Goal: Information Seeking & Learning: Learn about a topic

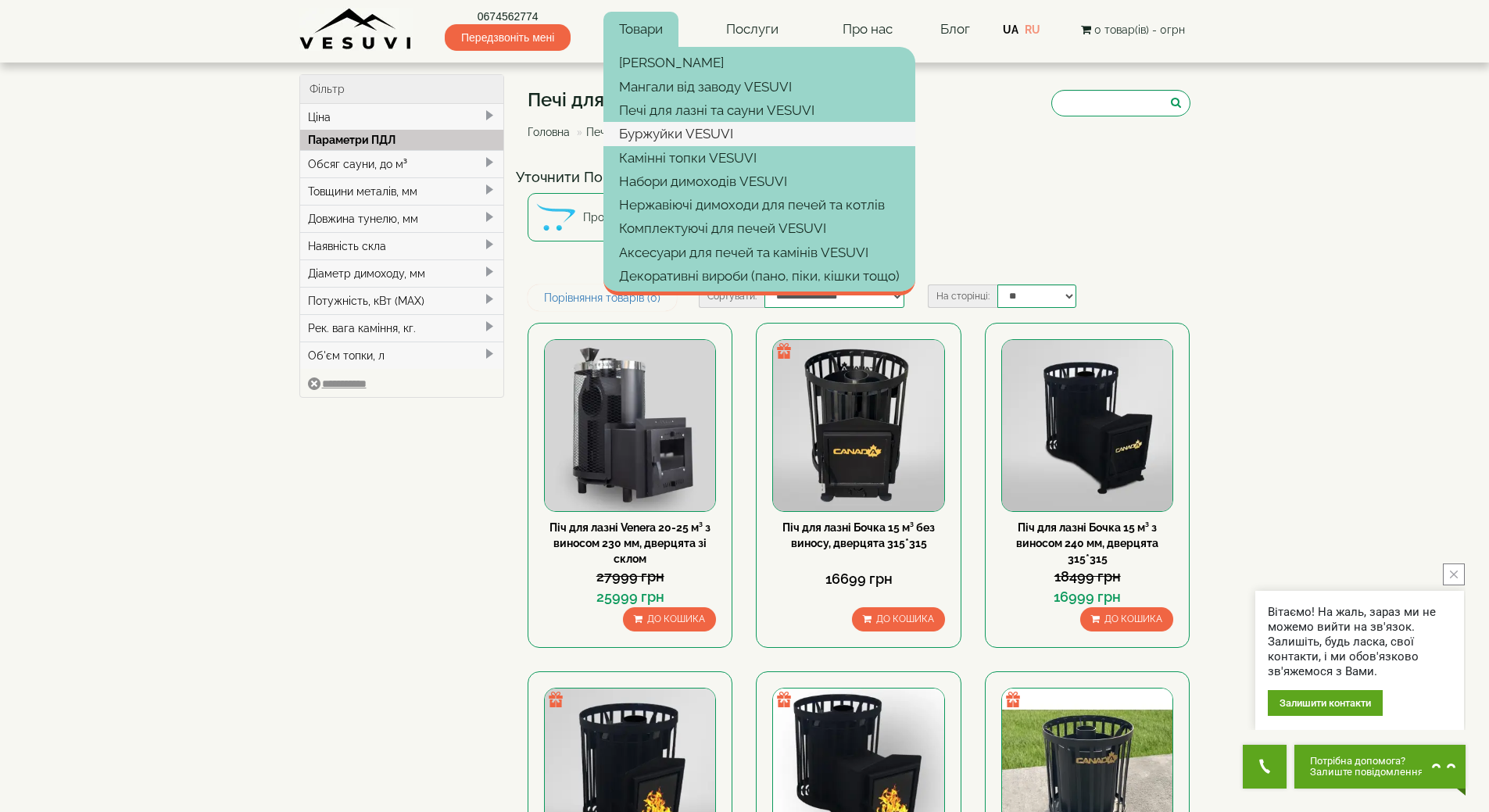
click at [656, 138] on link "Буржуйки VESUVI" at bounding box center [759, 133] width 312 height 24
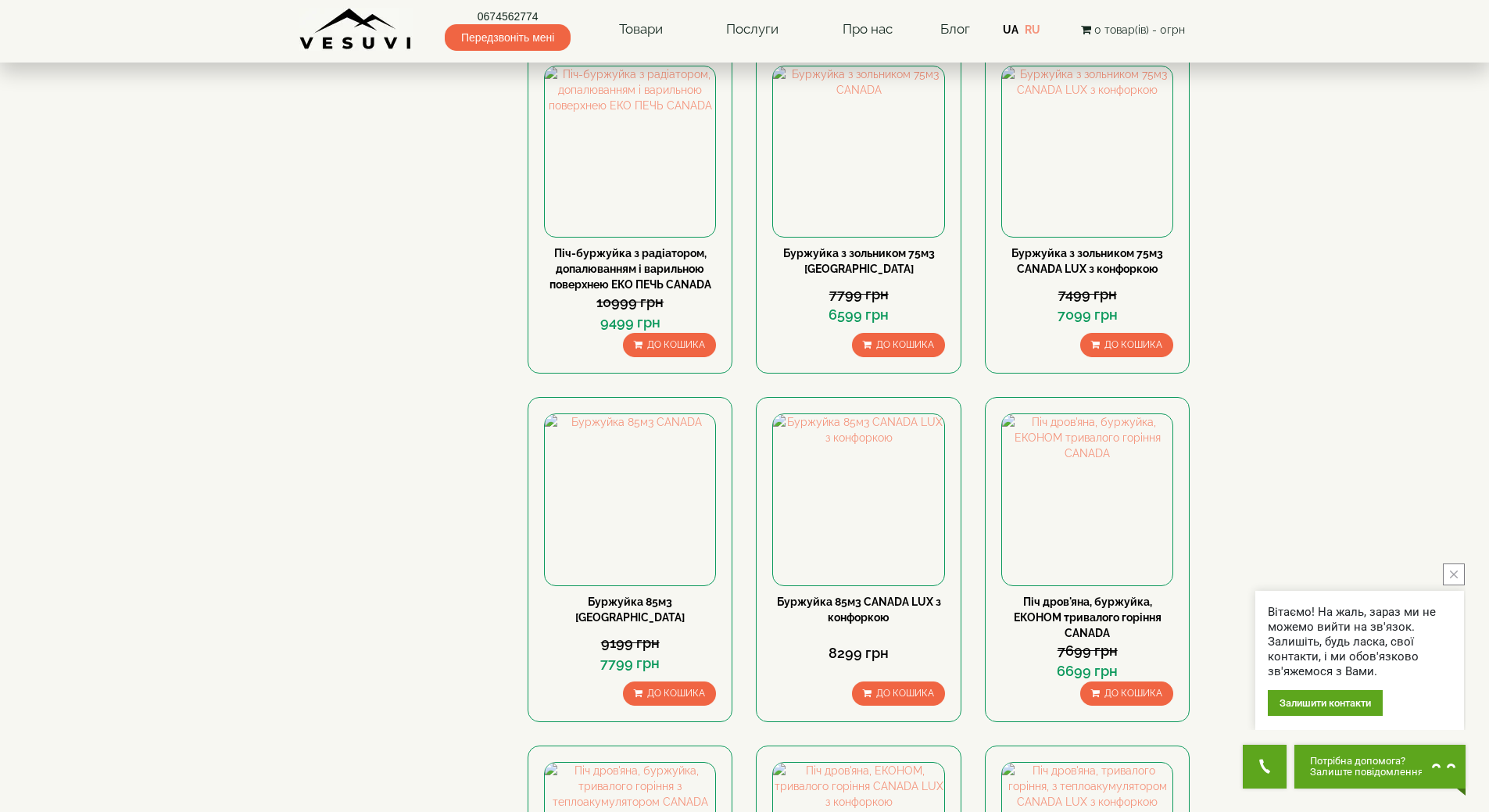
scroll to position [937, 0]
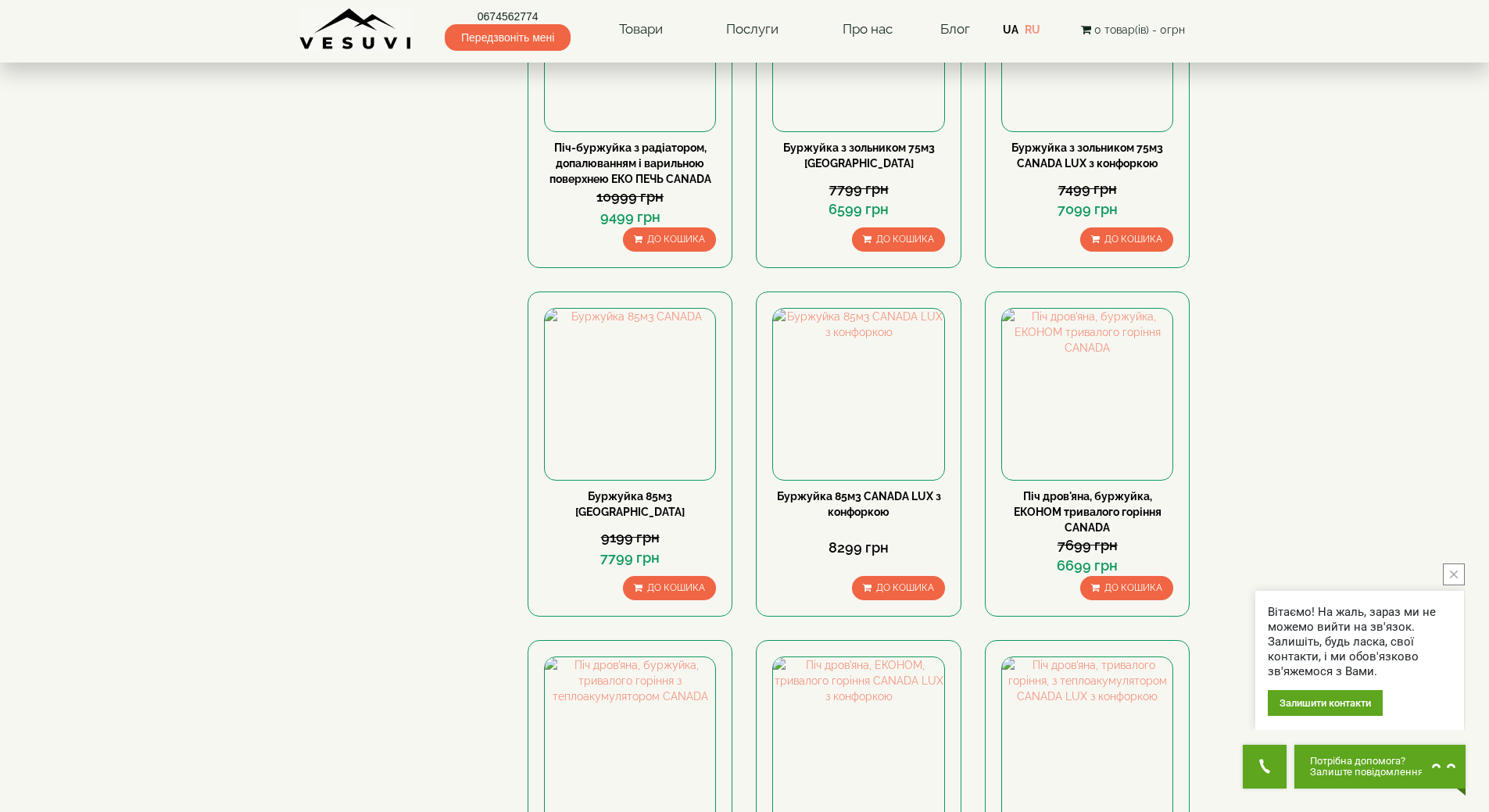
click at [1451, 569] on button "close button" at bounding box center [1454, 574] width 22 height 22
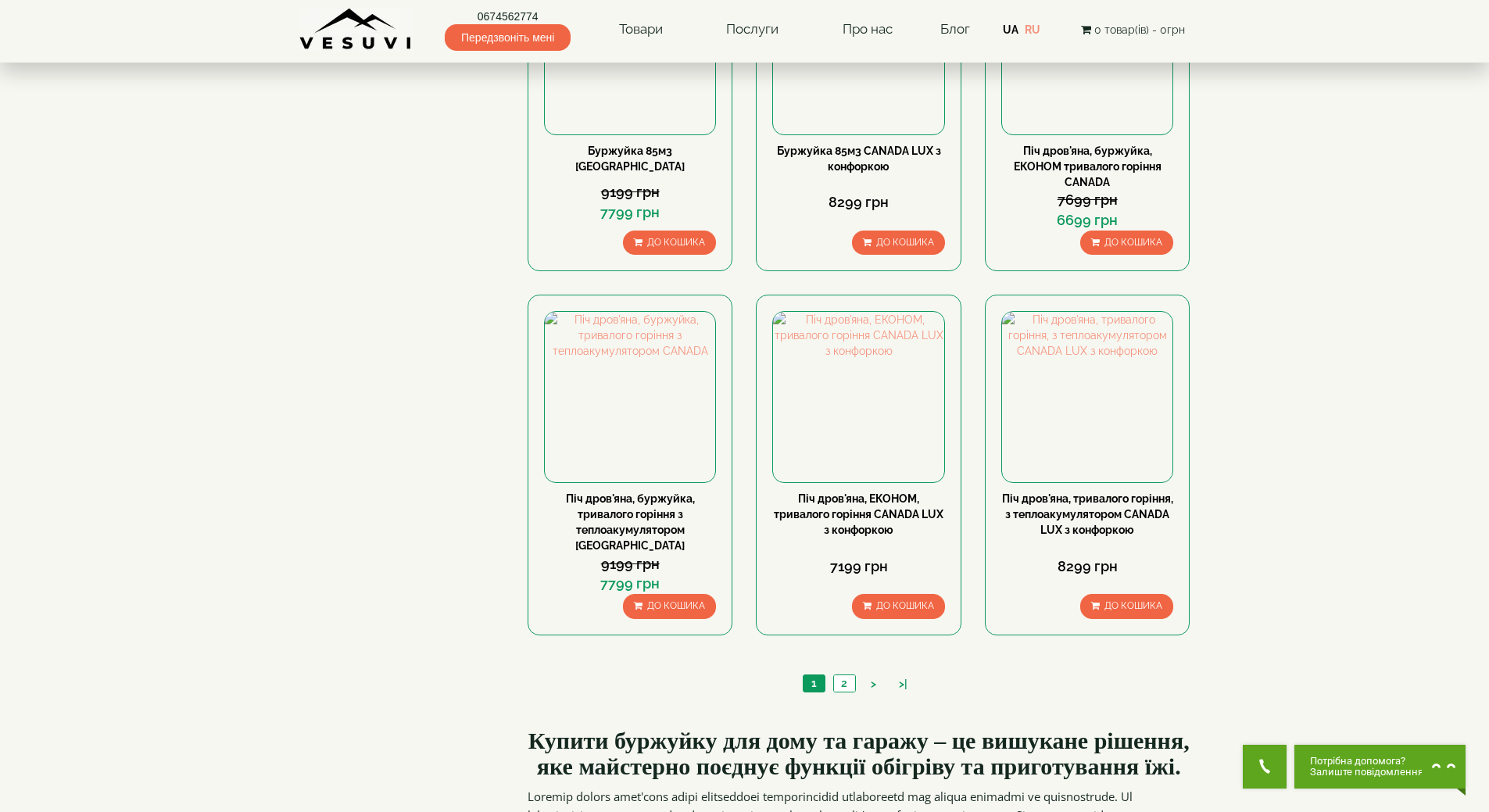
scroll to position [1406, 0]
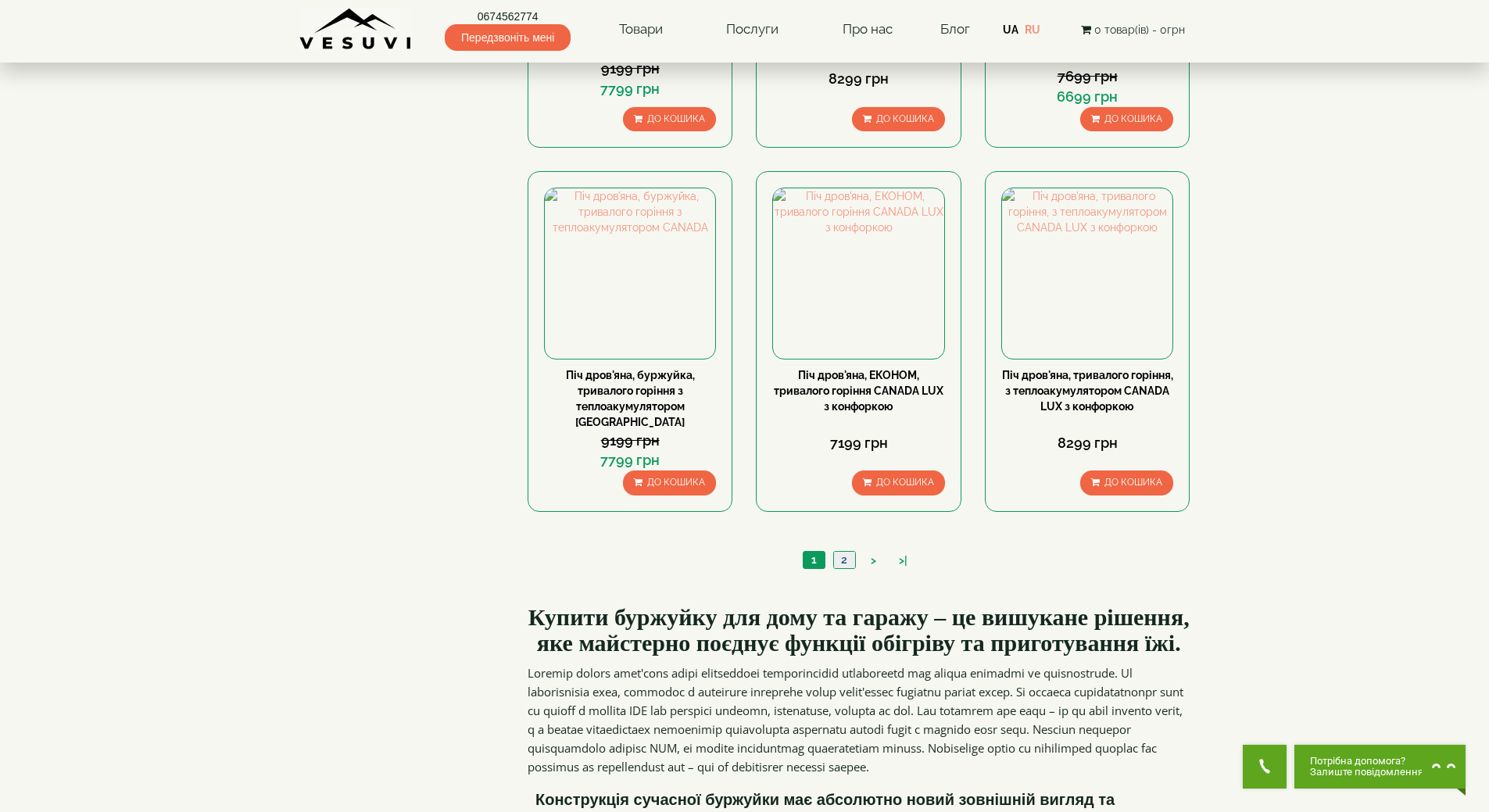
click at [843, 552] on link "2" at bounding box center [844, 560] width 22 height 17
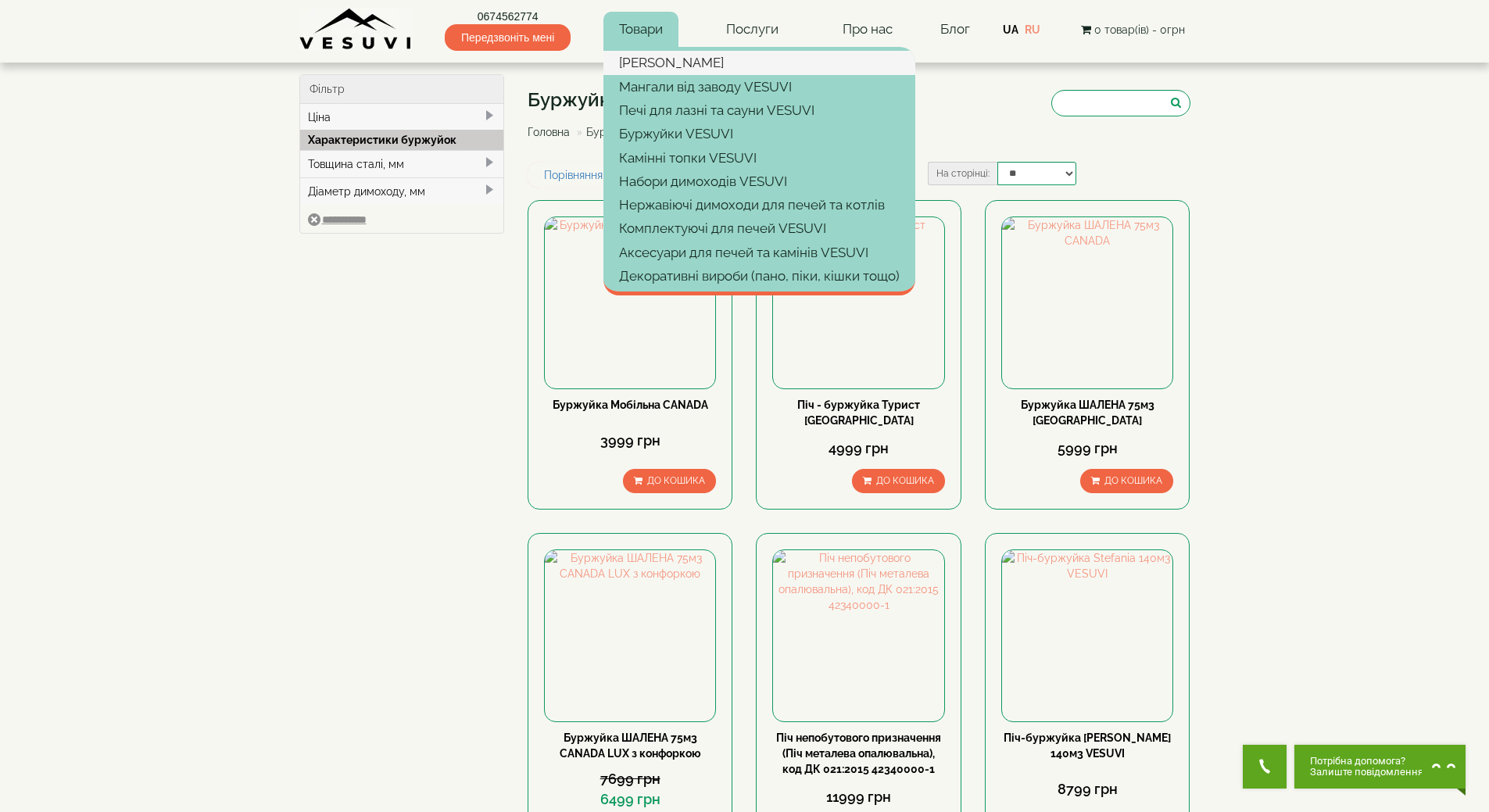
click at [647, 60] on link "[PERSON_NAME]" at bounding box center [759, 63] width 312 height 24
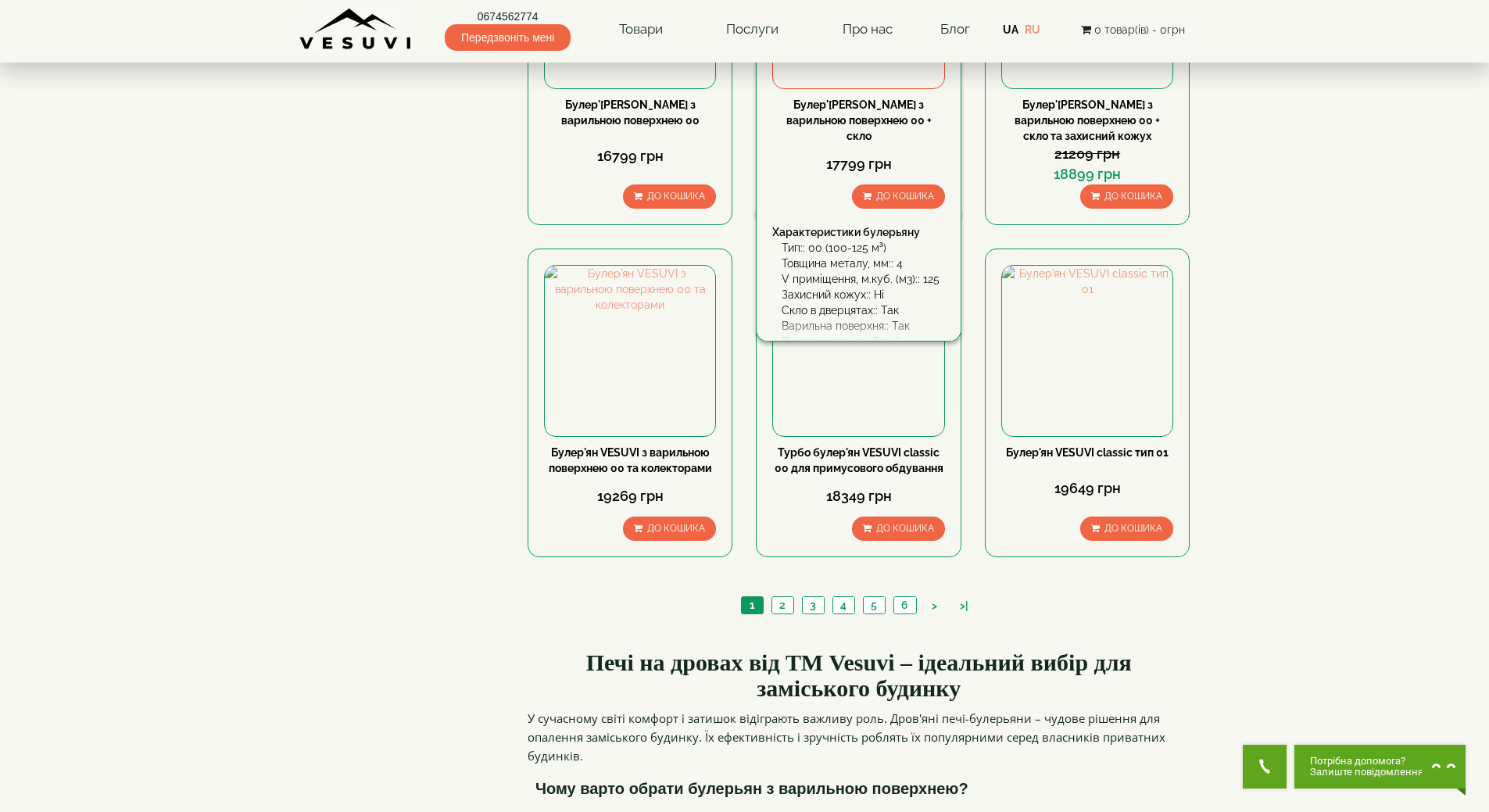
scroll to position [1641, 0]
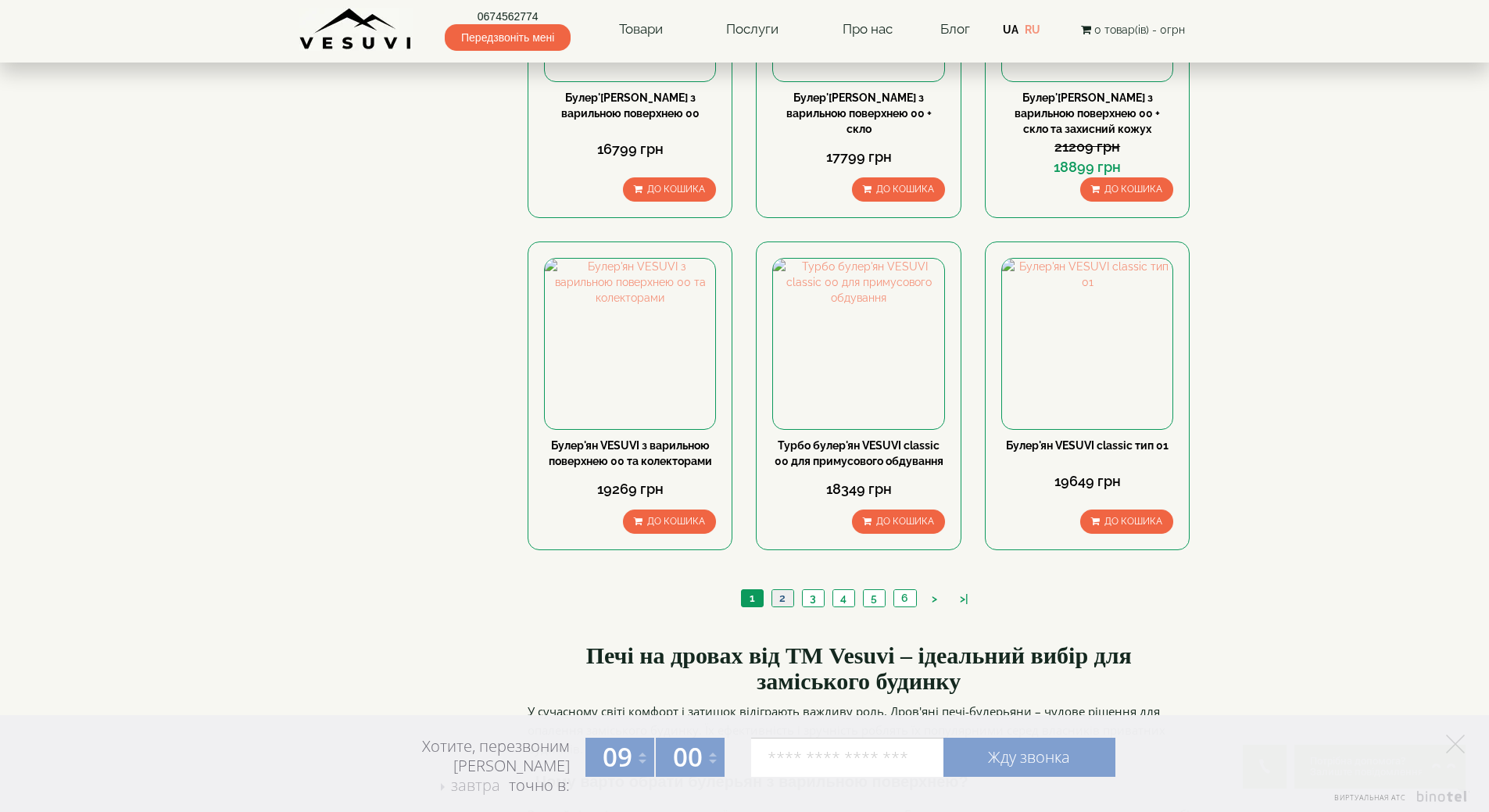
click at [780, 590] on link "2" at bounding box center [782, 598] width 22 height 17
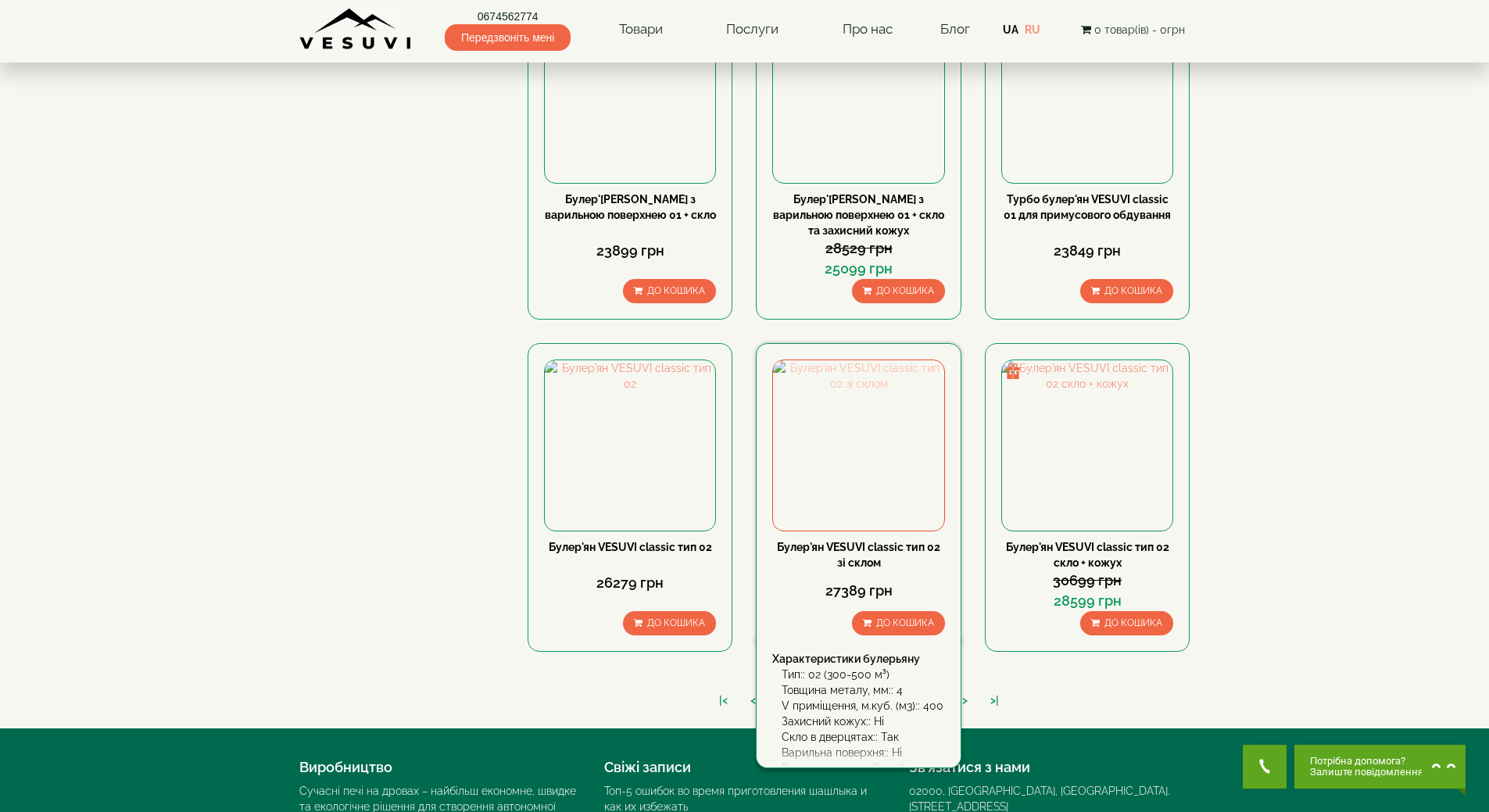
scroll to position [1588, 0]
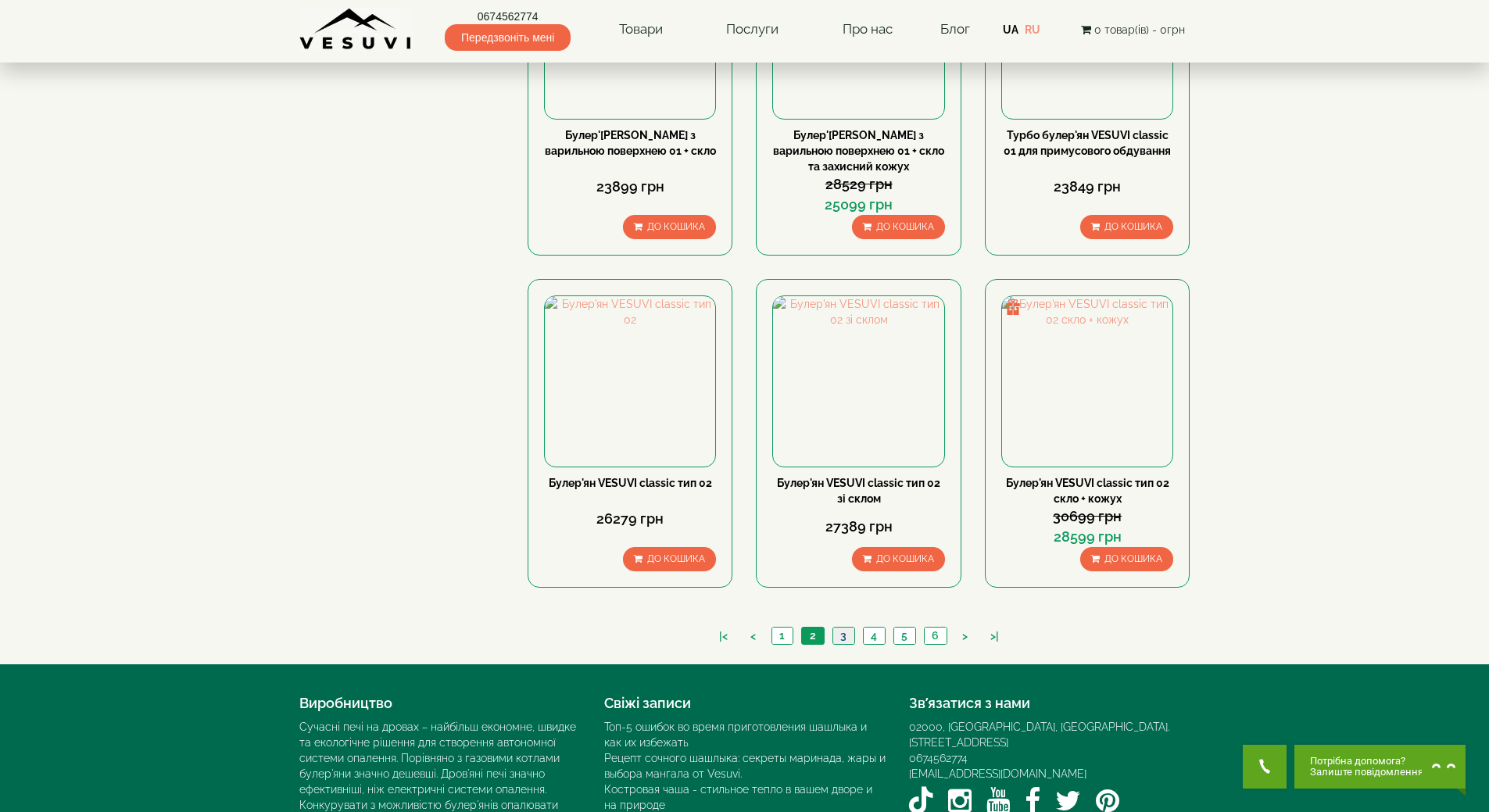
click at [845, 628] on link "3" at bounding box center [843, 636] width 22 height 17
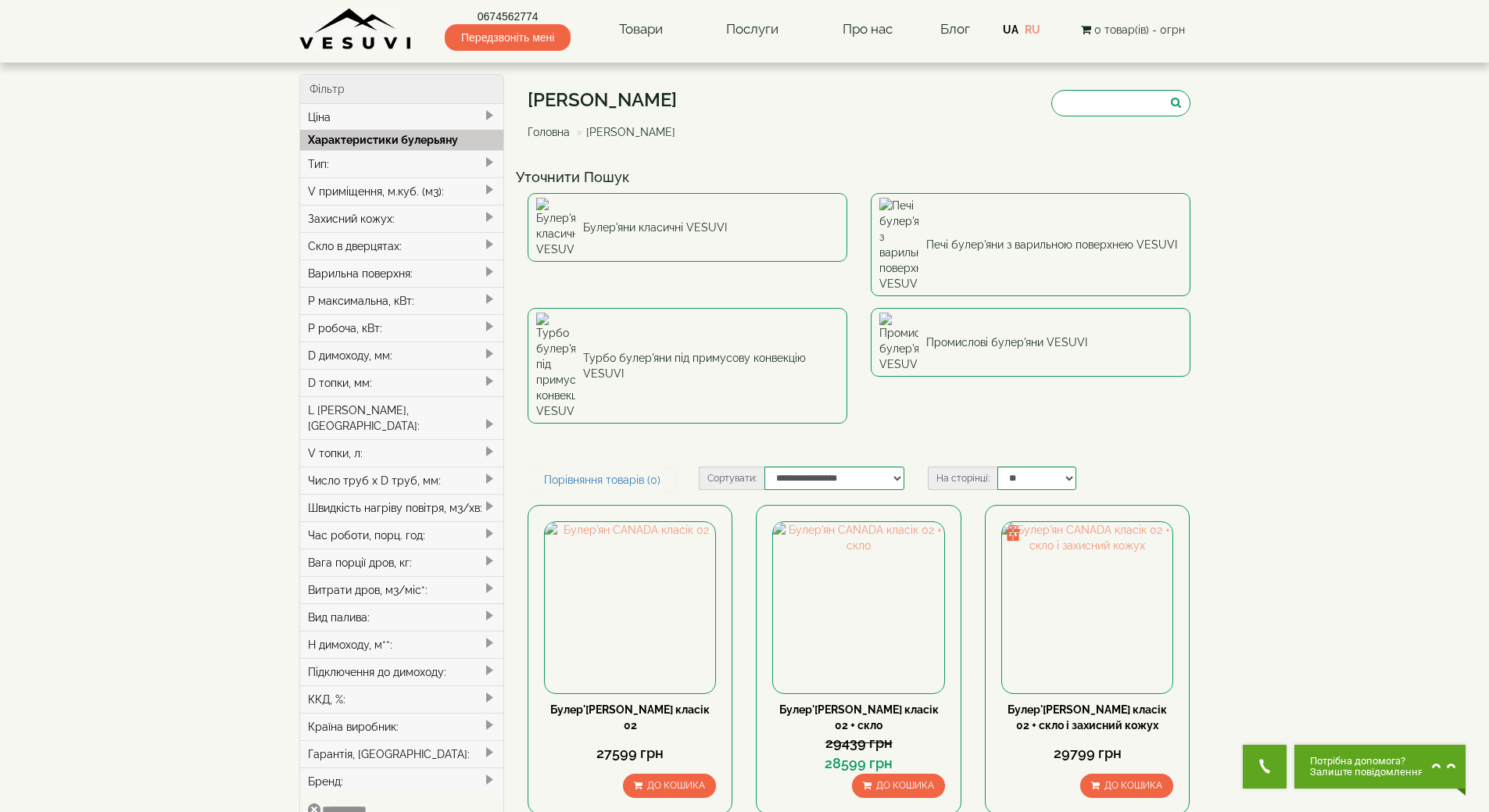
click at [364, 603] on div "Вид палива:" at bounding box center [401, 616] width 204 height 27
click at [368, 603] on div "Вид палива:" at bounding box center [401, 616] width 204 height 27
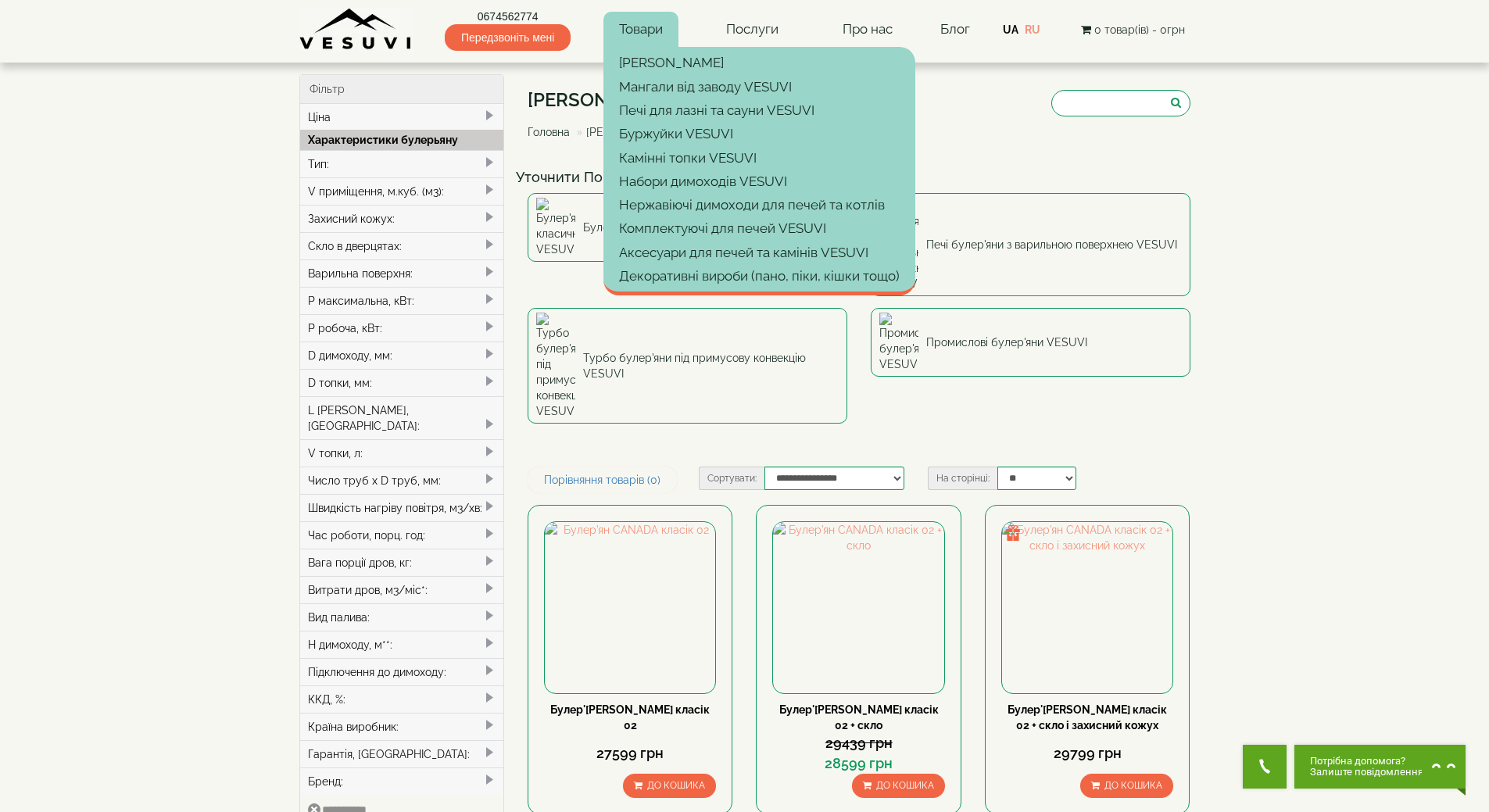
click at [641, 38] on link "Товари" at bounding box center [640, 29] width 75 height 36
click at [662, 140] on link "Буржуйки VESUVI" at bounding box center [759, 133] width 312 height 24
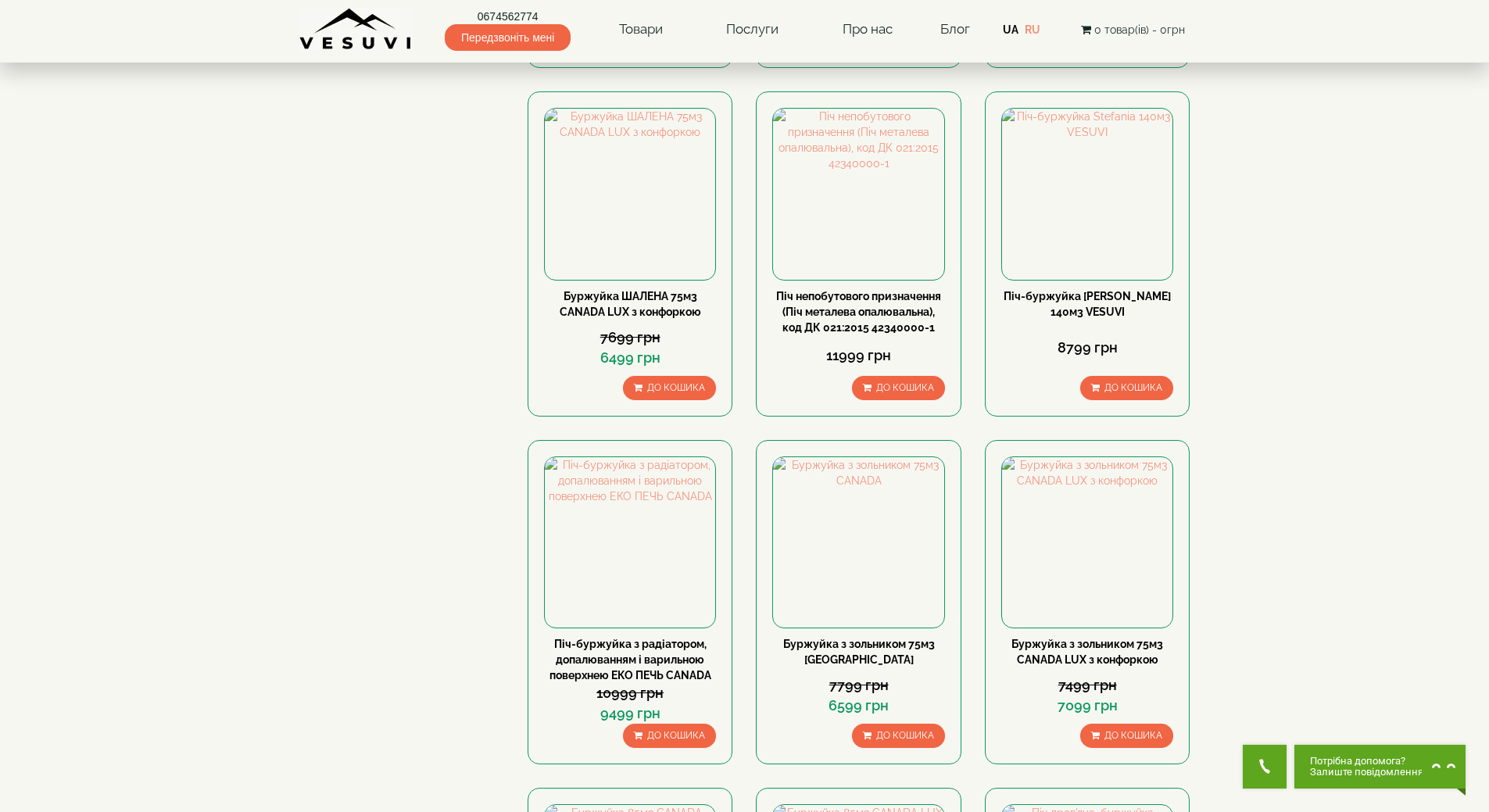
scroll to position [469, 0]
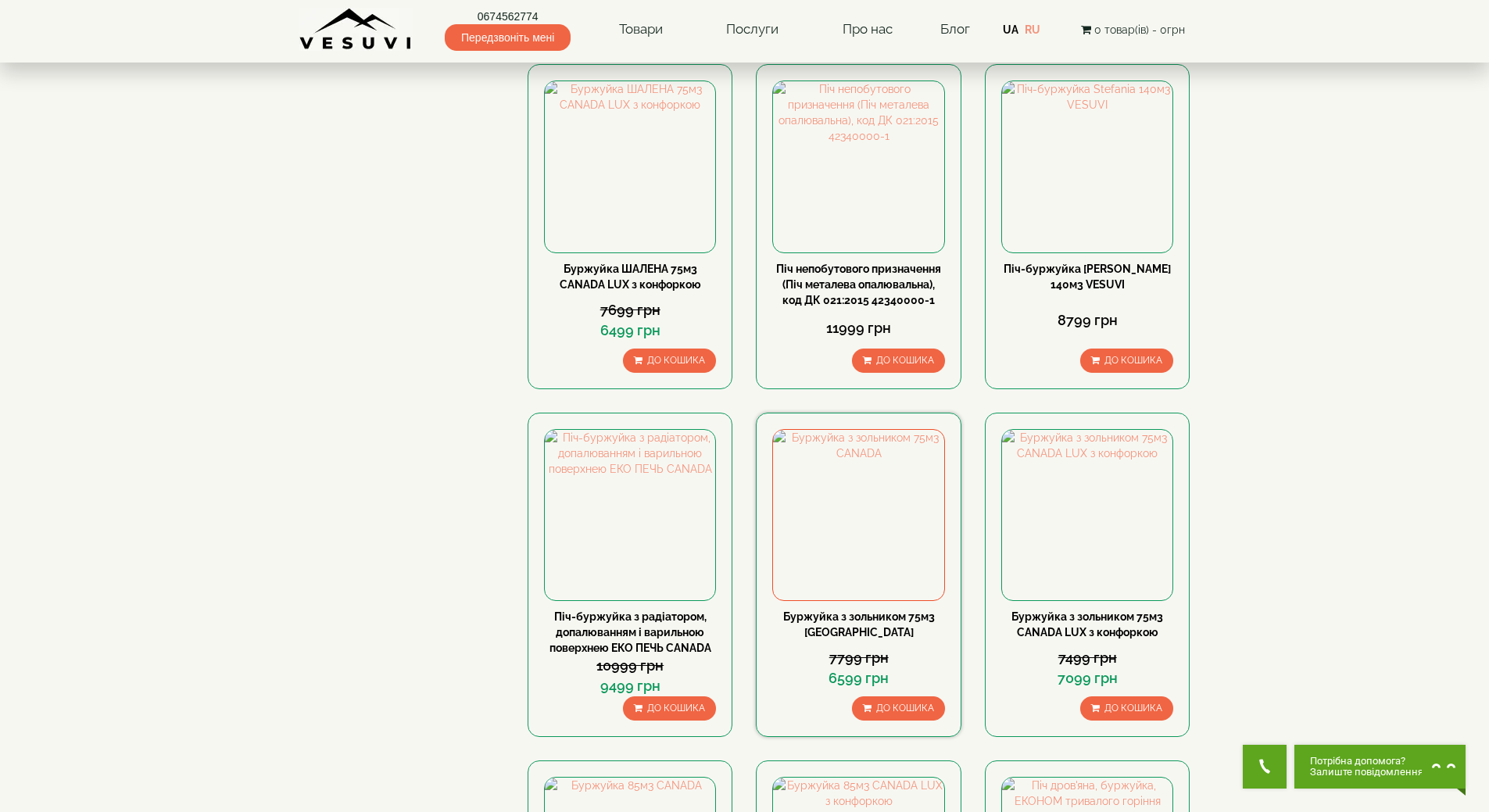
click at [854, 618] on link "Буржуйка з зольником 75м3 [GEOGRAPHIC_DATA]" at bounding box center [859, 624] width 152 height 28
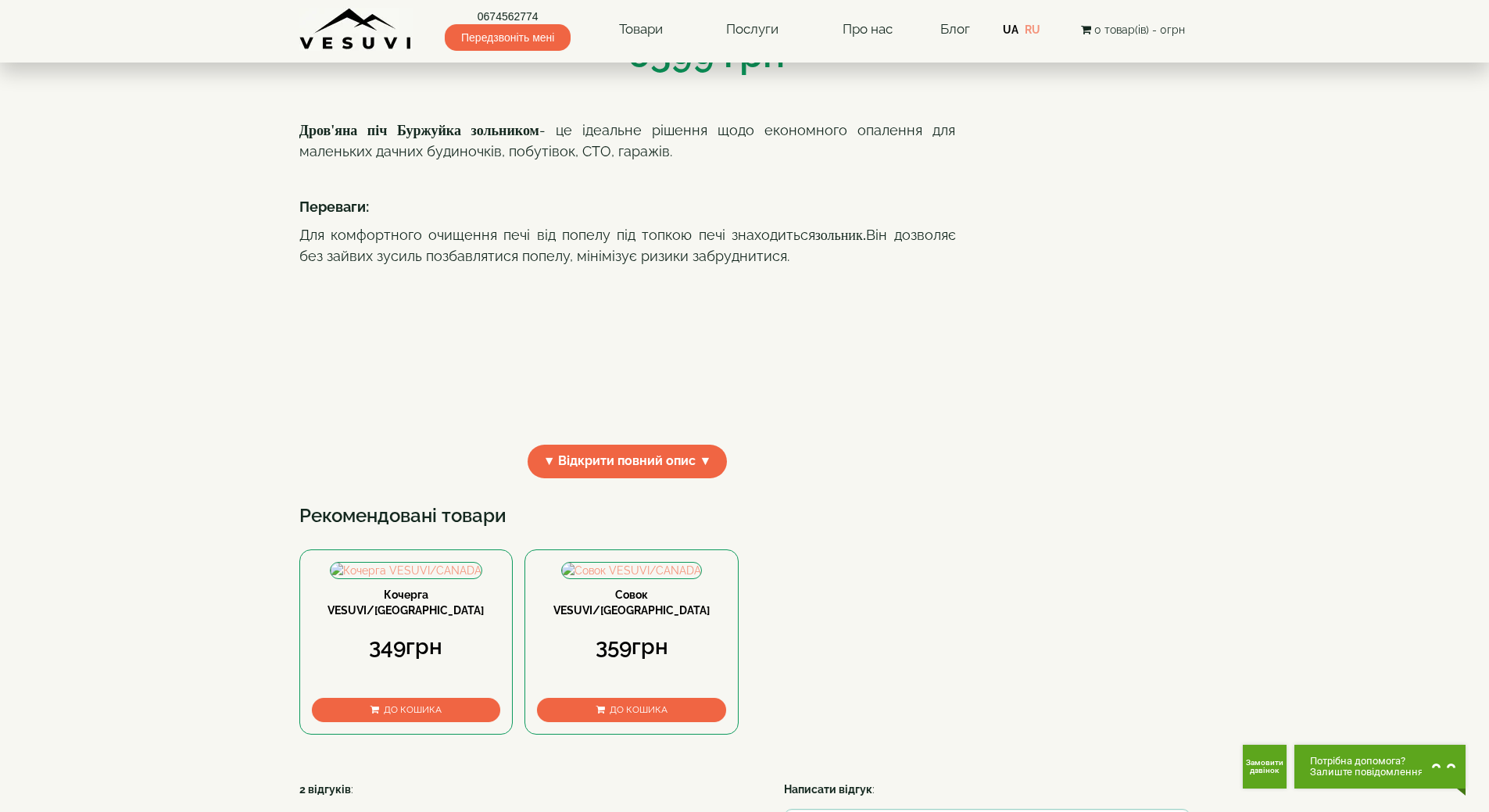
scroll to position [312, 0]
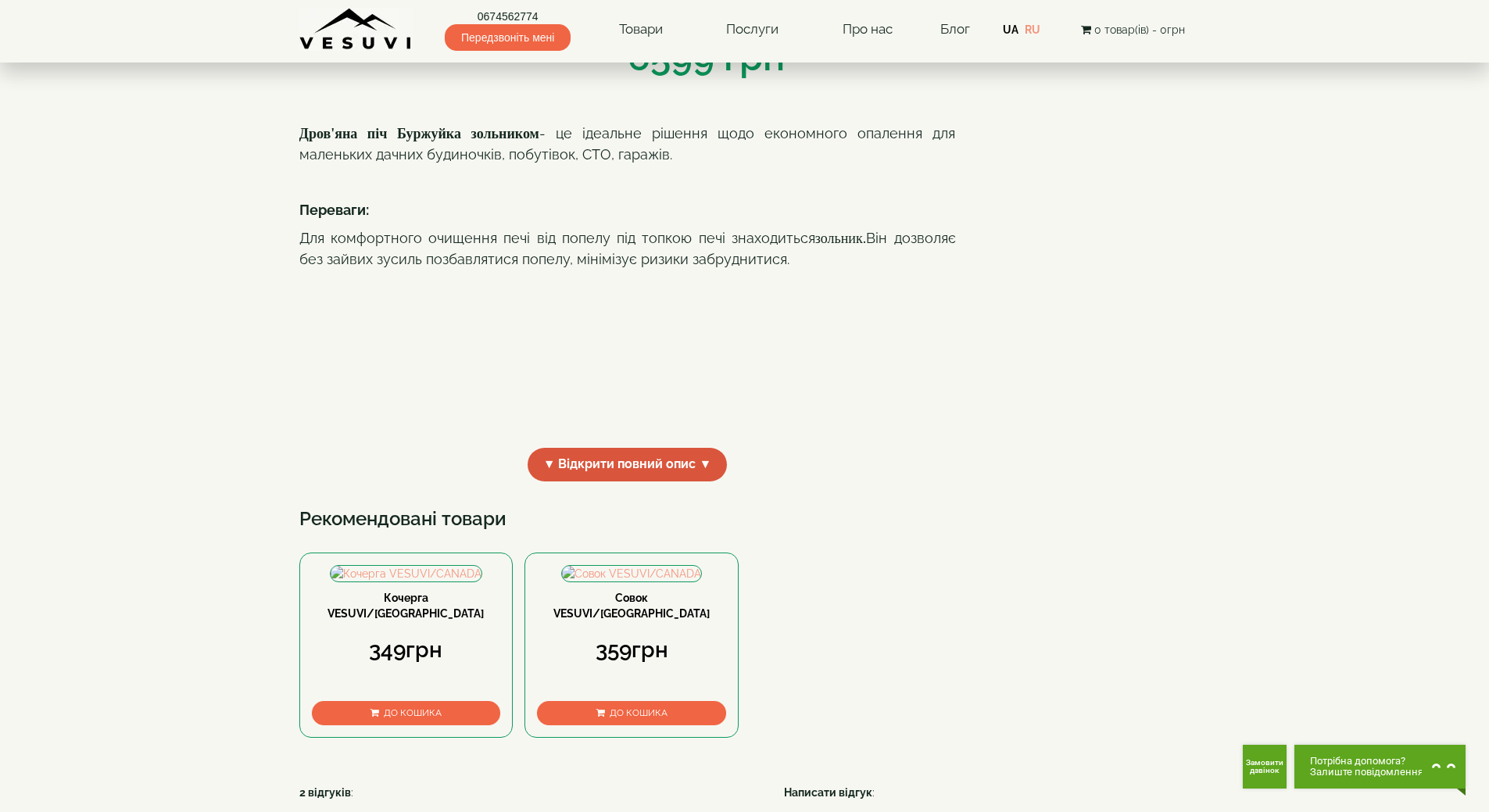
click at [572, 481] on span "▼ Відкрити повний опис ▼" at bounding box center [627, 465] width 200 height 34
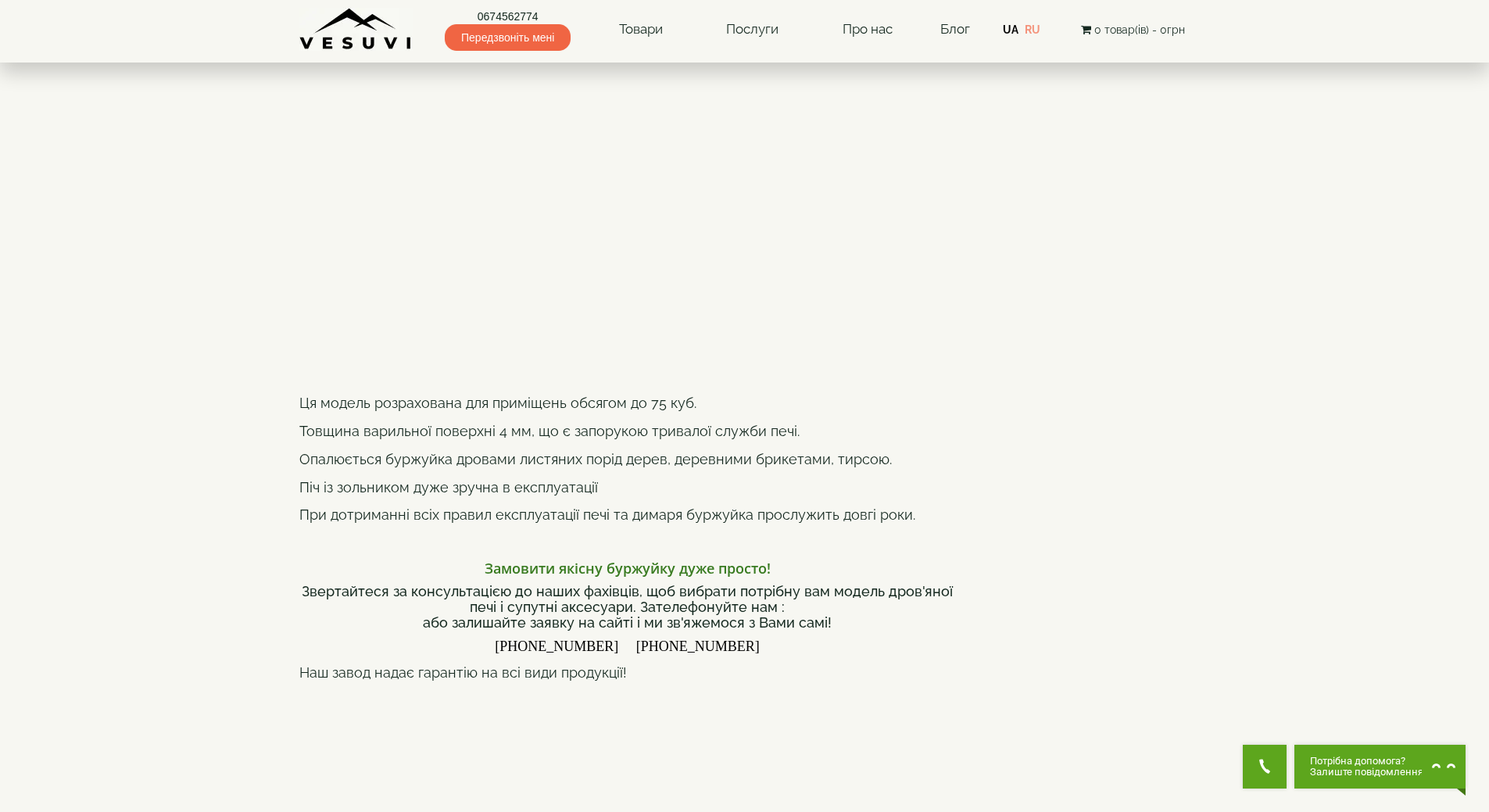
scroll to position [547, 0]
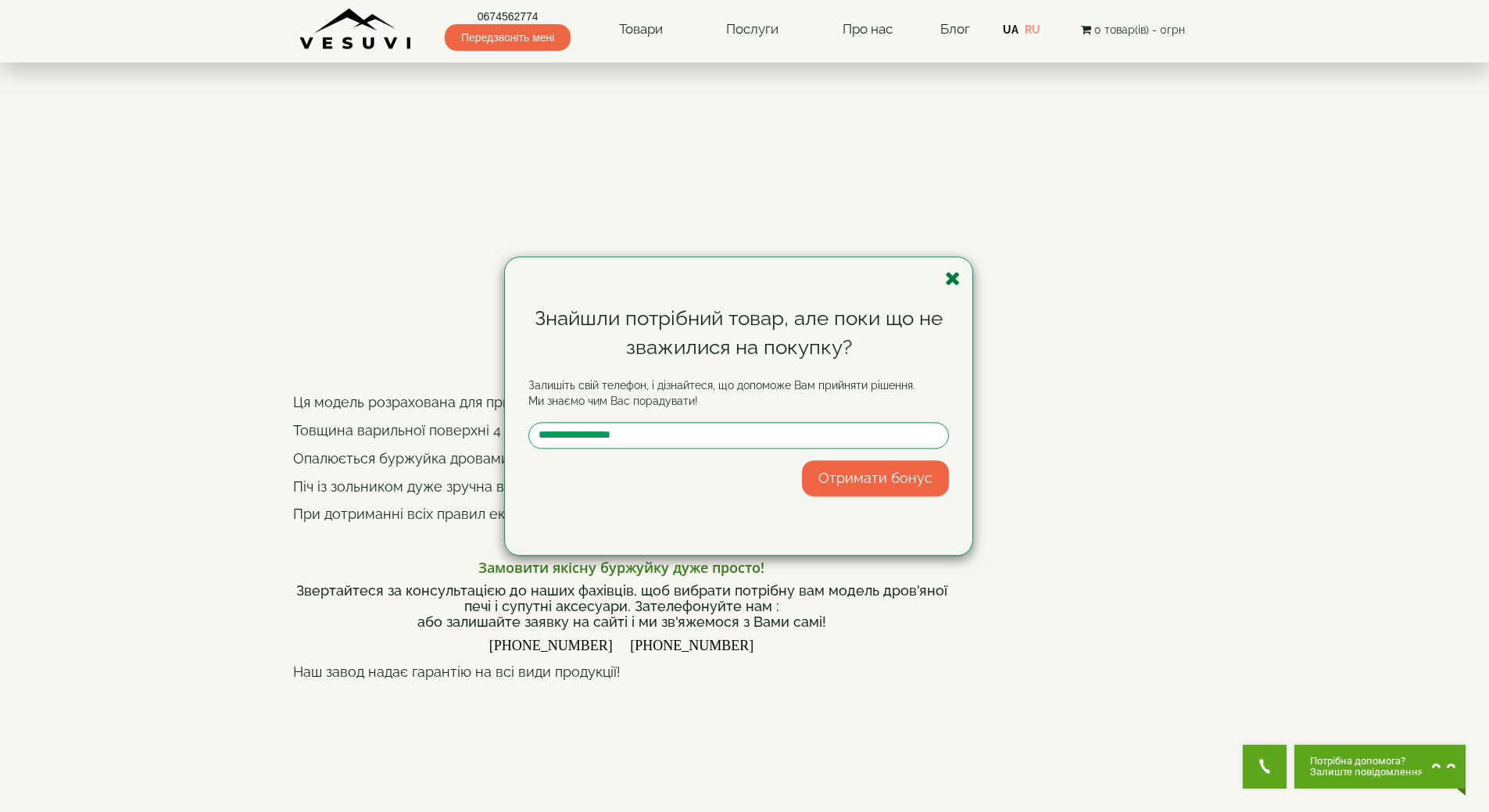
click at [954, 283] on icon "button" at bounding box center [953, 279] width 16 height 19
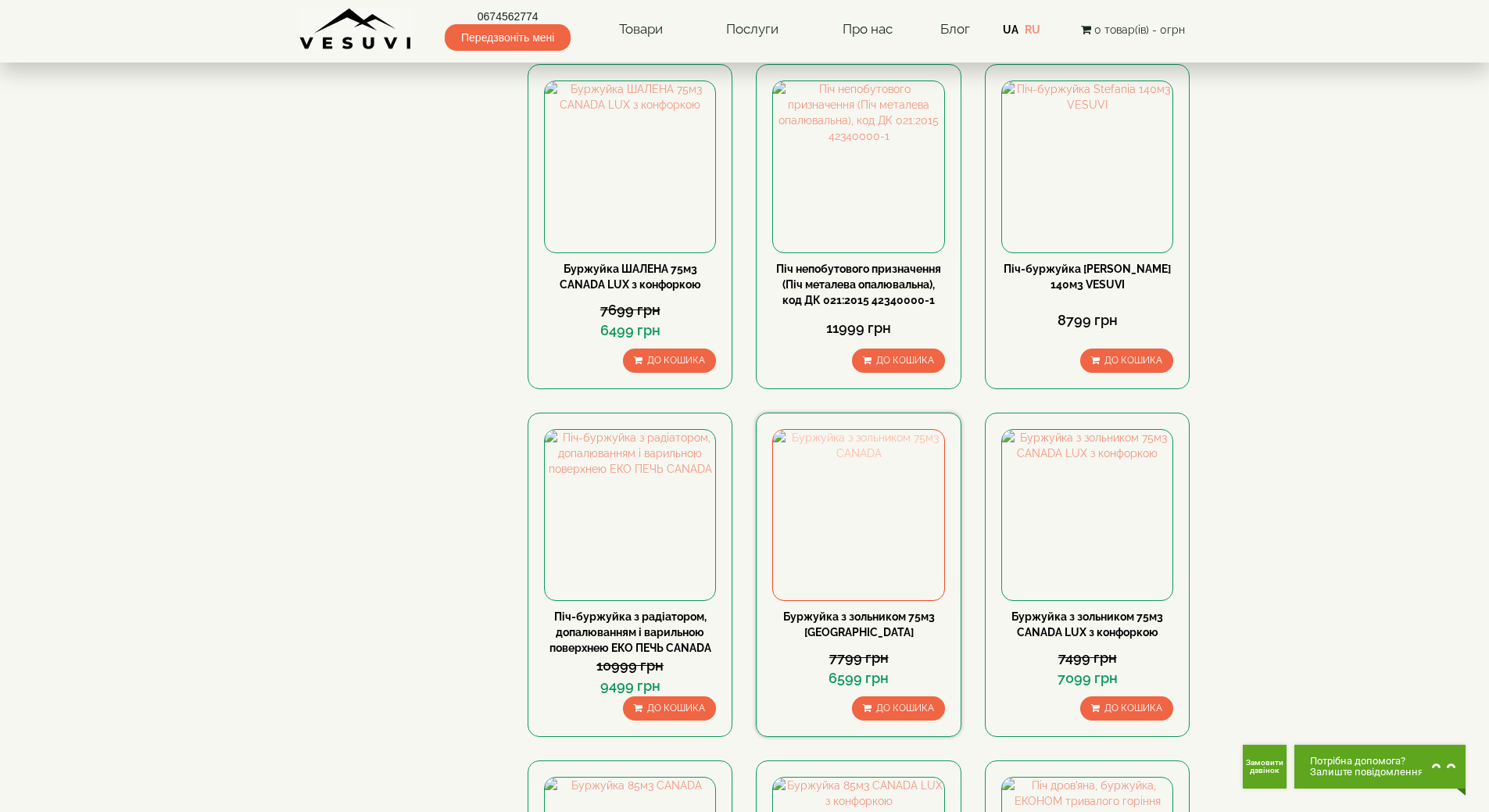
click at [857, 503] on img at bounding box center [857, 514] width 170 height 170
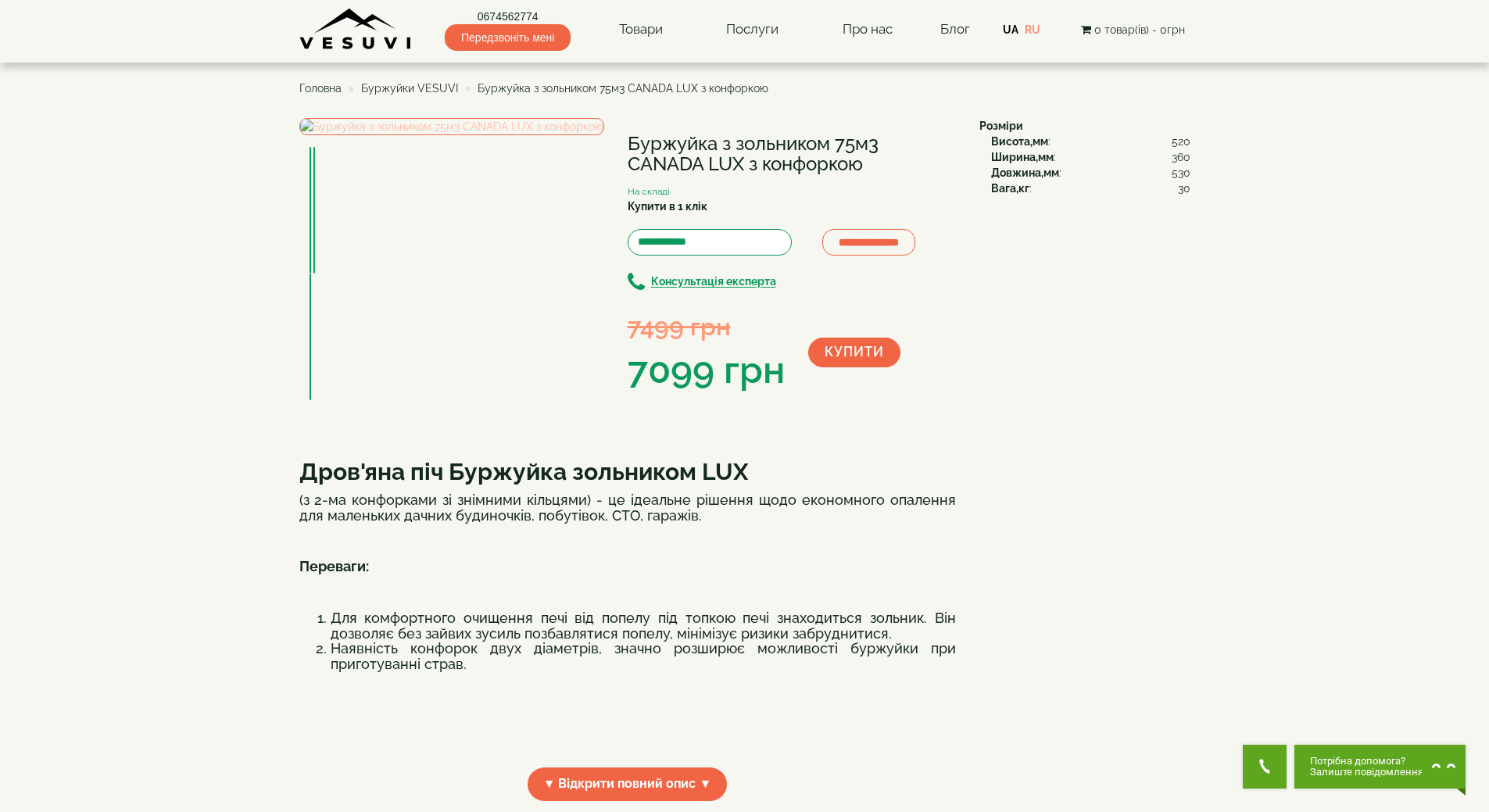
click at [410, 135] on img at bounding box center [452, 126] width 305 height 17
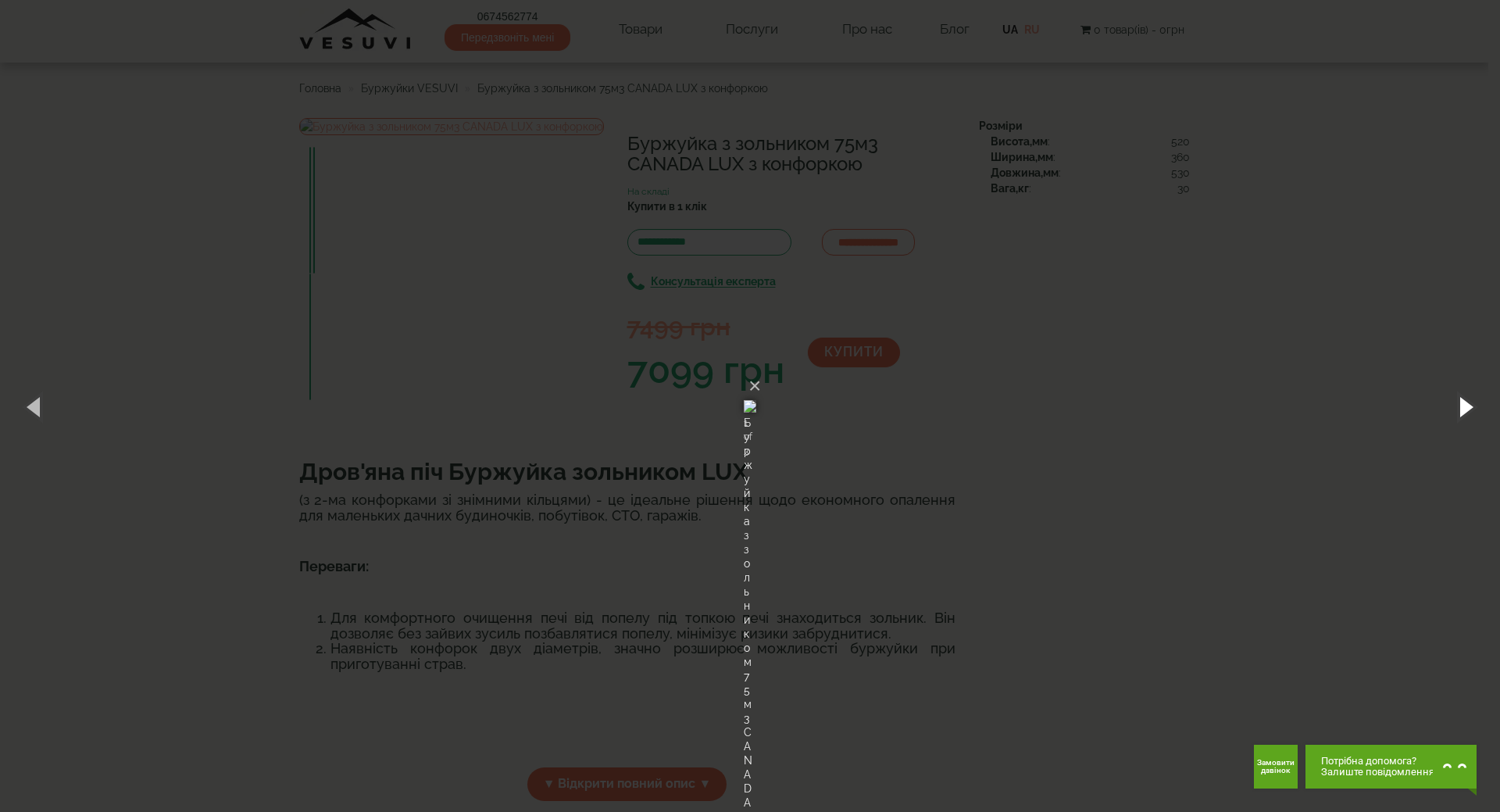
click at [1464, 407] on button "button" at bounding box center [1466, 406] width 71 height 86
click at [761, 369] on button "×" at bounding box center [755, 385] width 12 height 34
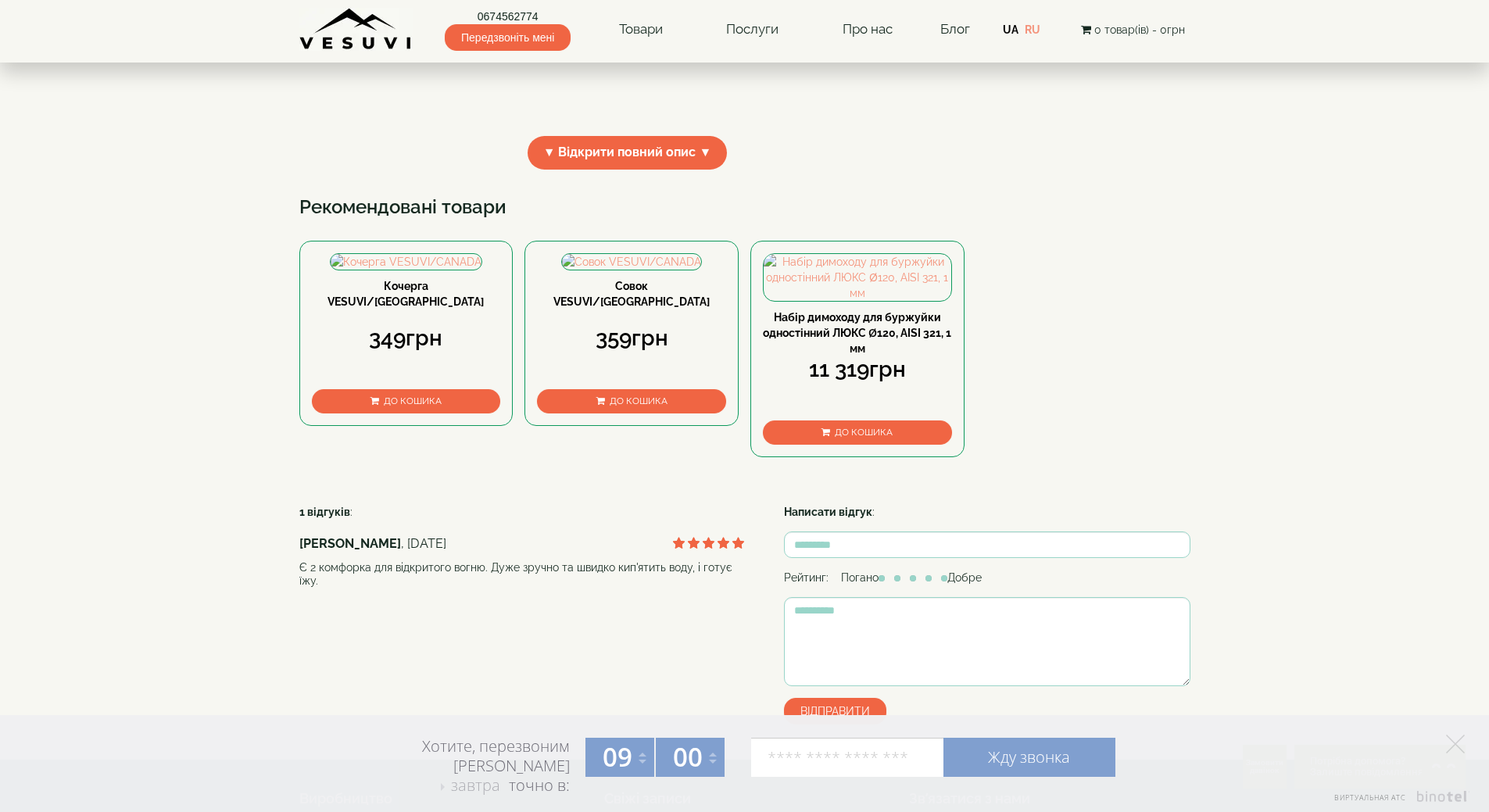
scroll to position [547, 0]
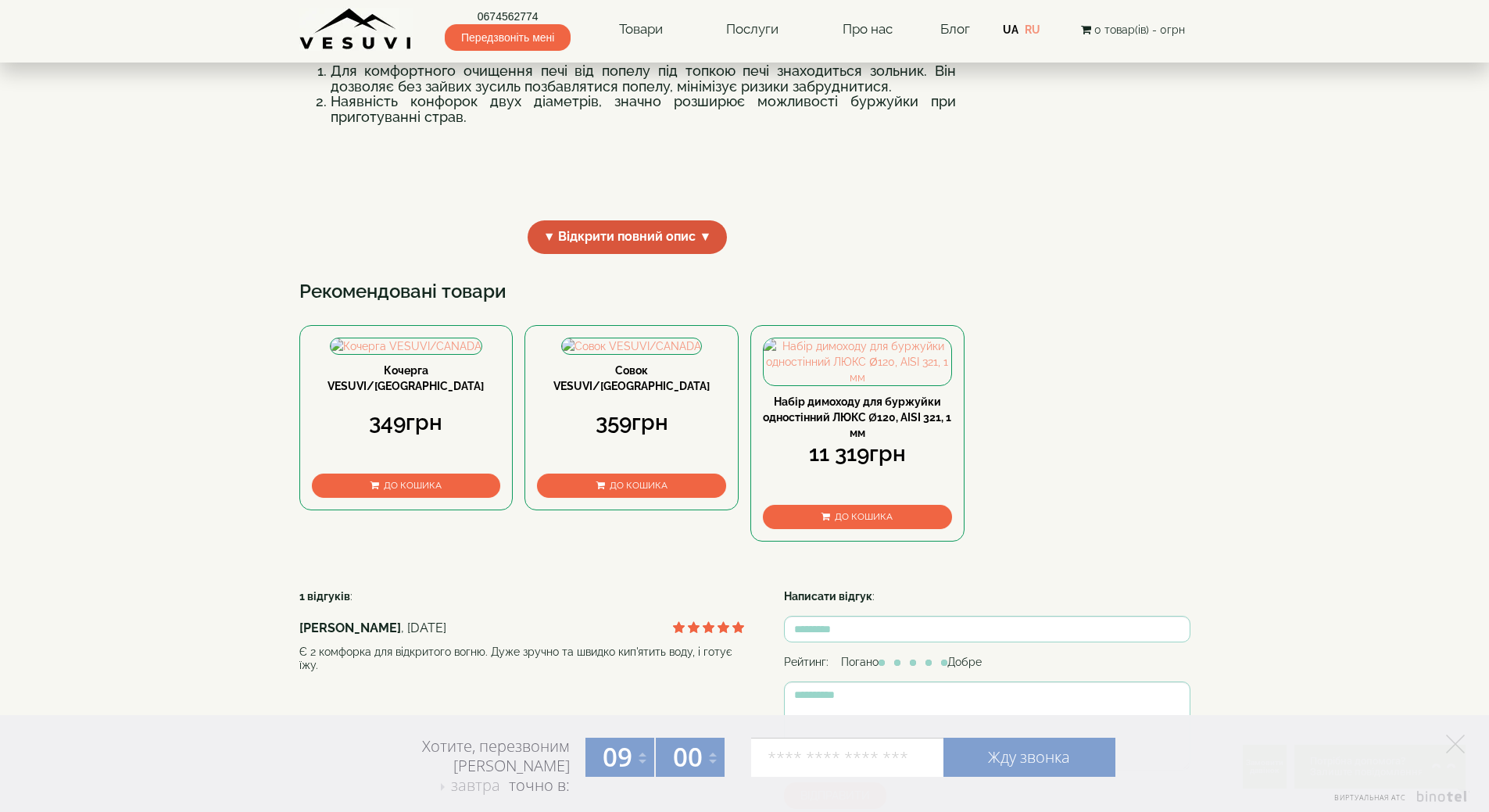
click at [635, 254] on span "▼ Відкрити повний опис ▼" at bounding box center [627, 237] width 200 height 34
